Goal: Task Accomplishment & Management: Manage account settings

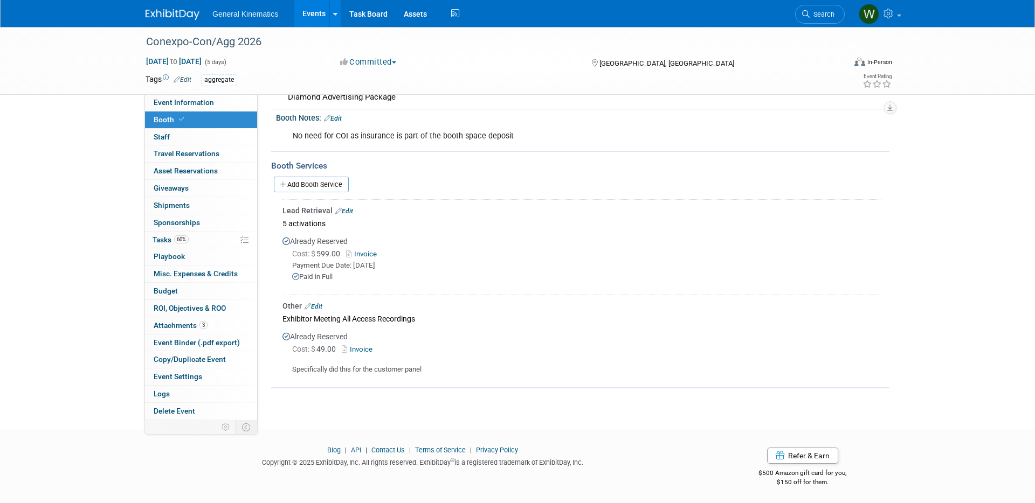
click at [171, 14] on img at bounding box center [173, 14] width 54 height 11
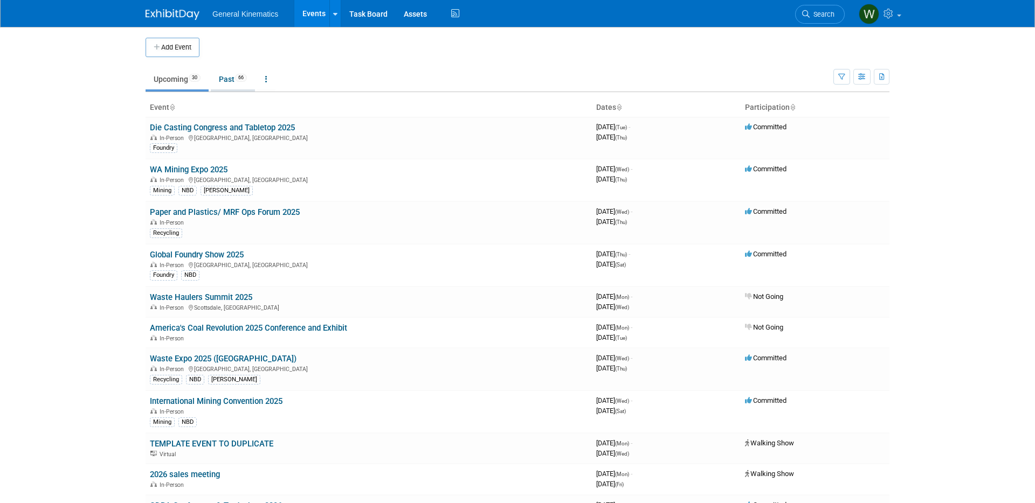
click at [223, 78] on link "Past 66" at bounding box center [233, 79] width 44 height 20
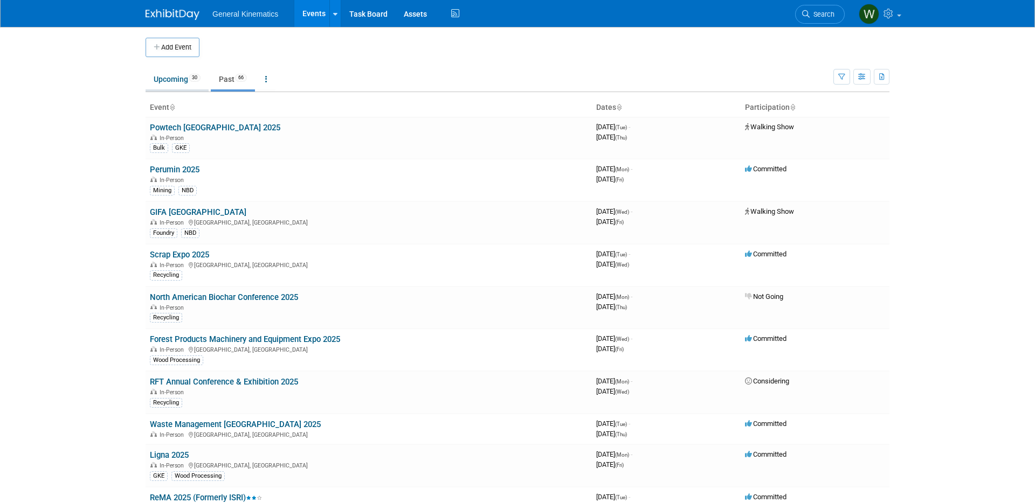
click at [176, 80] on link "Upcoming 30" at bounding box center [177, 79] width 63 height 20
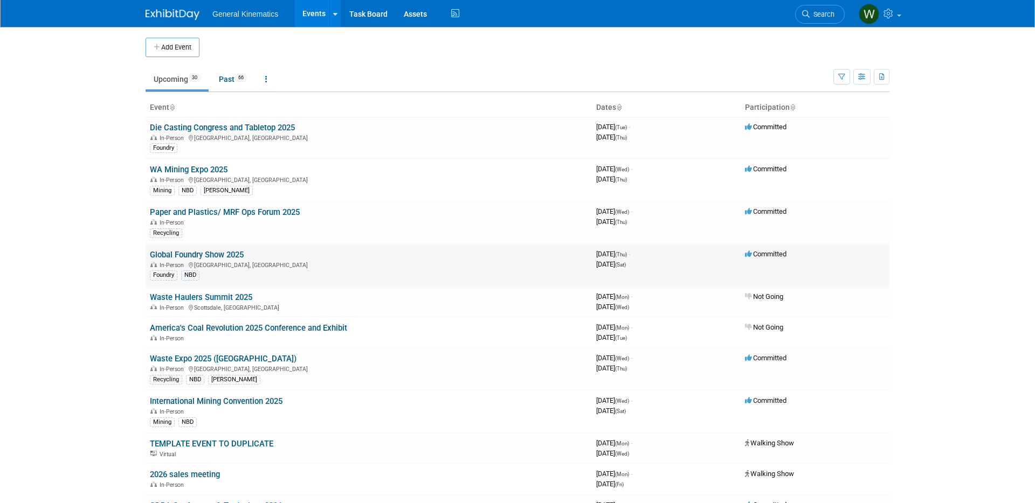
click at [200, 253] on link "Global Foundry Show 2025" at bounding box center [197, 255] width 94 height 10
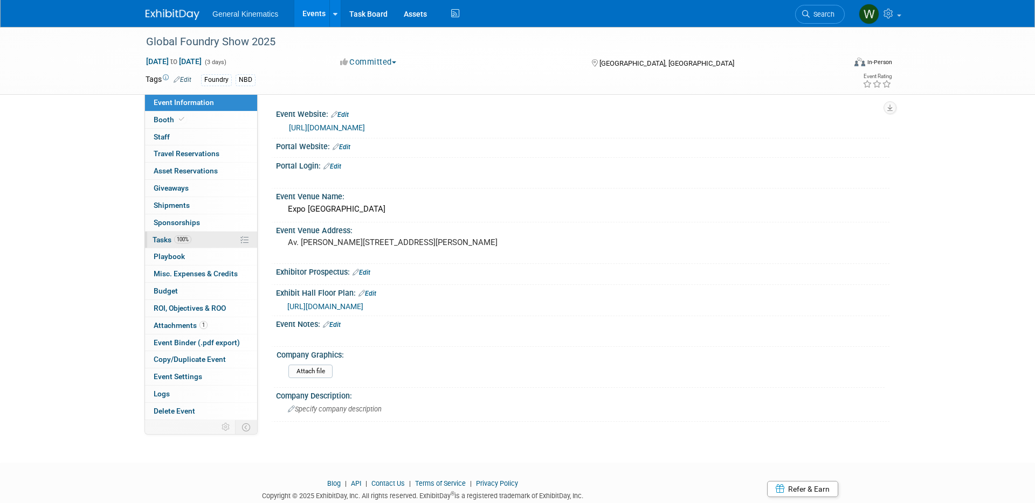
click at [210, 239] on link "100% Tasks 100%" at bounding box center [201, 240] width 112 height 17
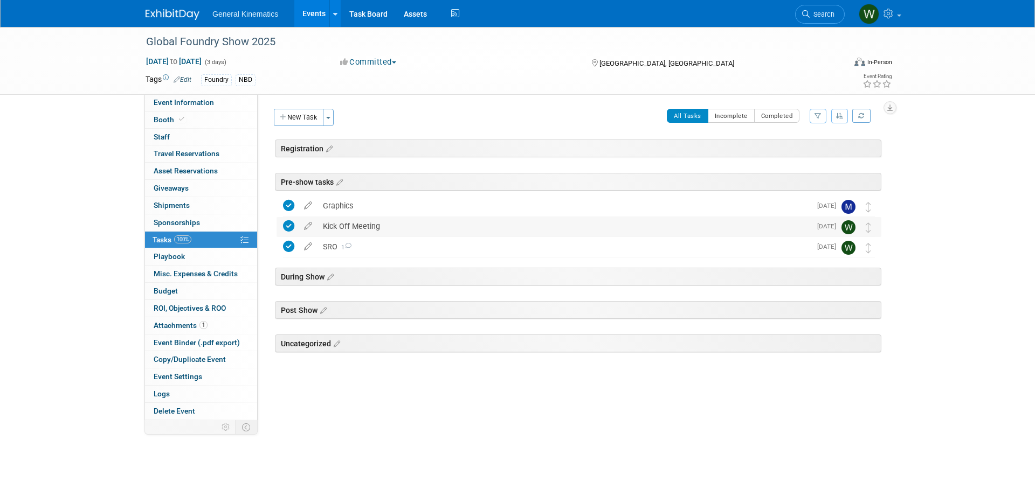
click at [356, 226] on div "Kick Off Meeting" at bounding box center [563, 226] width 493 height 18
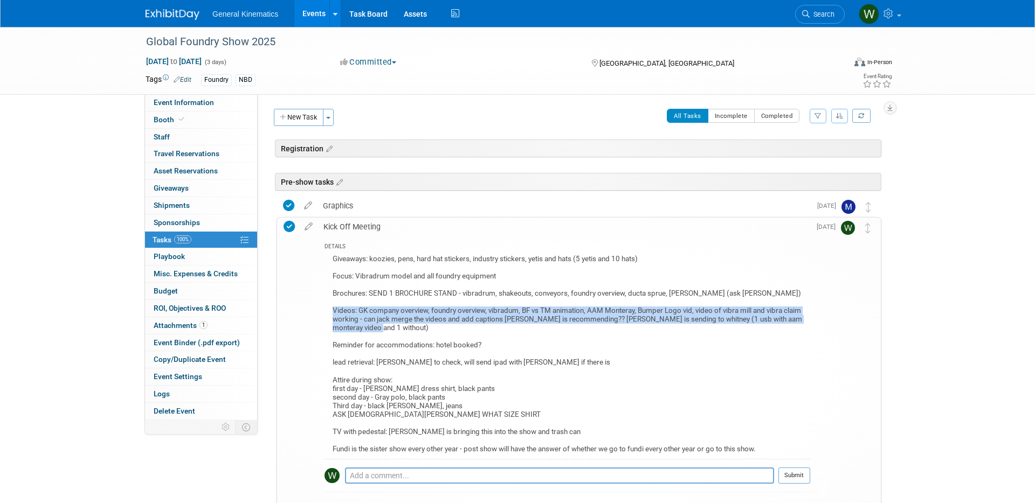
drag, startPoint x: 371, startPoint y: 327, endPoint x: 328, endPoint y: 310, distance: 46.2
click at [328, 310] on div "Giveaways: koozies, pens, hard hat stickers, industry stickers, yetis and hats …" at bounding box center [567, 355] width 486 height 207
copy div "Videos: GK company overview, foundry overview, vibradum, BF vs TM animation, AA…"
